Goal: Information Seeking & Learning: Learn about a topic

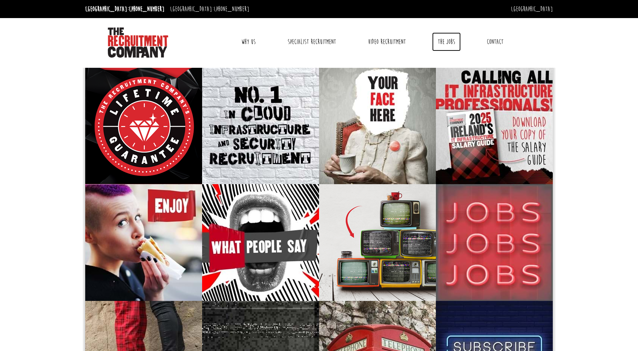
click at [443, 43] on link "The Jobs" at bounding box center [446, 41] width 29 height 19
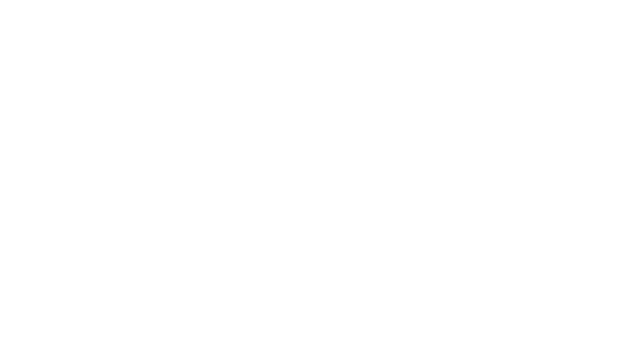
select select "[GEOGRAPHIC_DATA]"
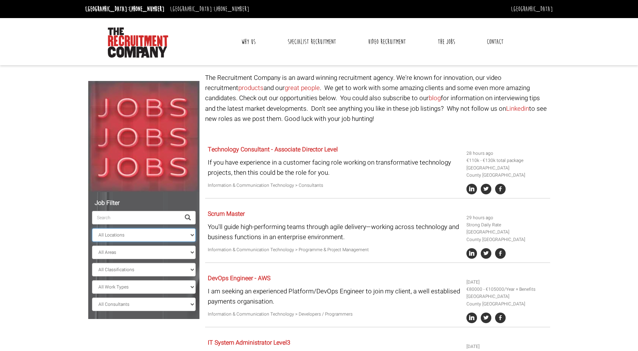
click at [172, 233] on select "All Locations [GEOGRAPHIC_DATA] [GEOGRAPHIC_DATA] [GEOGRAPHIC_DATA] [GEOGRAPHIC…" at bounding box center [144, 235] width 104 height 14
select select
click at [92, 228] on select "All Locations [GEOGRAPHIC_DATA] [GEOGRAPHIC_DATA] [GEOGRAPHIC_DATA] [GEOGRAPHIC…" at bounding box center [144, 235] width 104 height 14
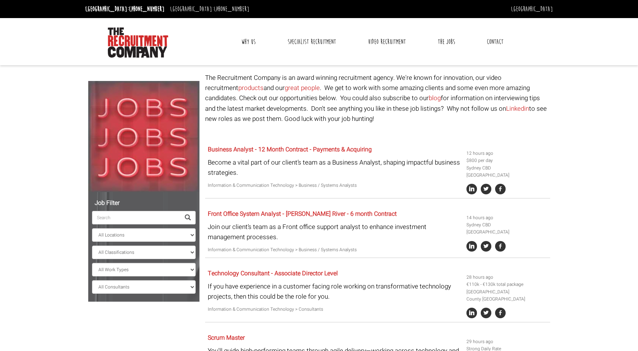
drag, startPoint x: 122, startPoint y: 279, endPoint x: 101, endPoint y: 14, distance: 265.8
